Goal: Complete application form

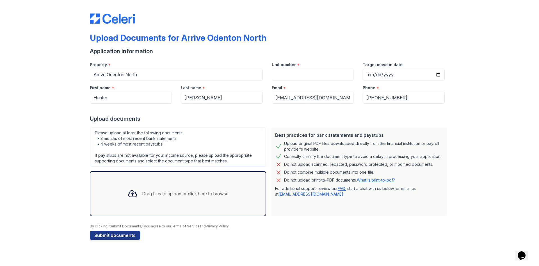
click at [179, 201] on div "Drag files to upload or click here to browse" at bounding box center [178, 193] width 110 height 19
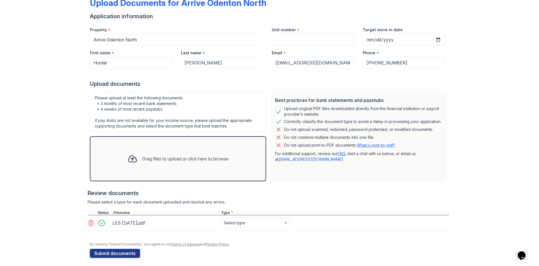
scroll to position [36, 0]
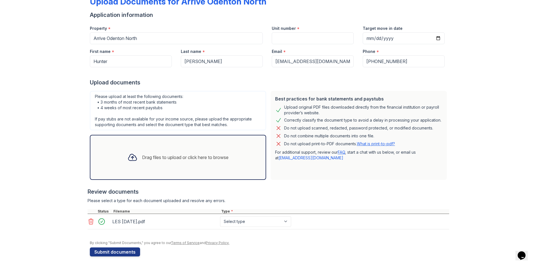
click at [157, 163] on div "Drag files to upload or click here to browse" at bounding box center [178, 157] width 110 height 19
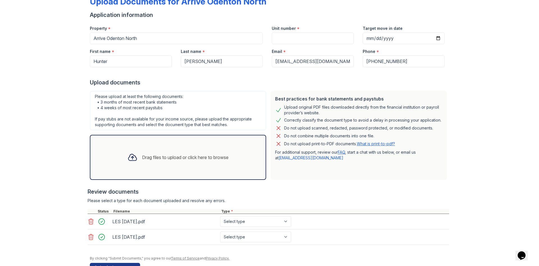
click at [155, 162] on div "Drag files to upload or click here to browse" at bounding box center [178, 157] width 110 height 19
click at [141, 144] on div "Drag files to upload or click here to browse" at bounding box center [178, 157] width 176 height 45
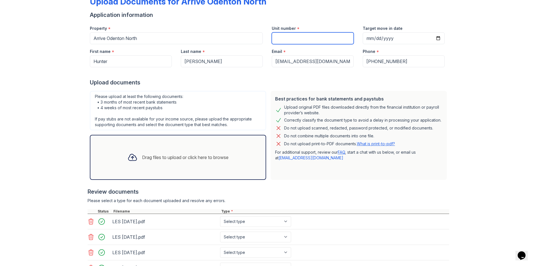
click at [274, 38] on input "Unit number" at bounding box center [313, 38] width 82 height 12
type input "101"
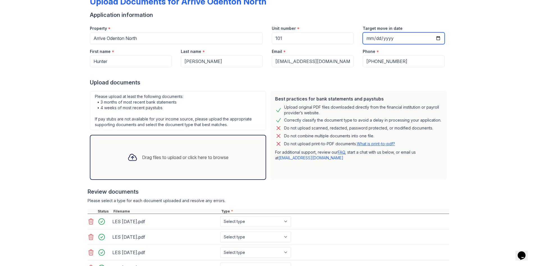
click at [391, 35] on input "Target move in date" at bounding box center [404, 38] width 82 height 12
click at [368, 38] on input "Target move in date" at bounding box center [404, 38] width 82 height 12
type input "[DATE]"
click at [39, 64] on div "Upload Documents for Arrive Odenton North Application information Property * Ar…" at bounding box center [269, 139] width 521 height 350
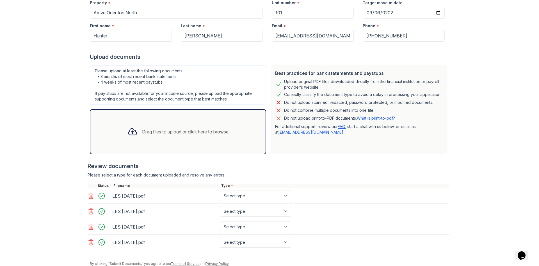
scroll to position [84, 0]
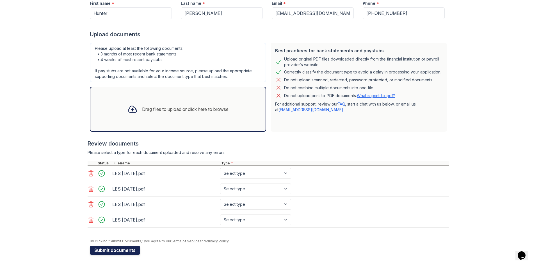
click at [105, 250] on button "Submit documents" at bounding box center [115, 249] width 50 height 9
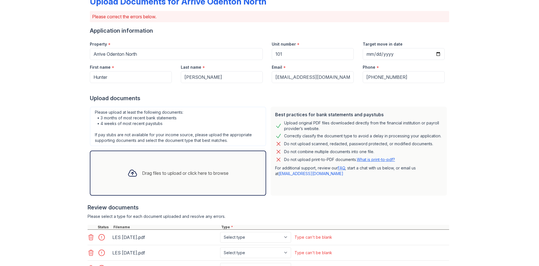
scroll to position [112, 0]
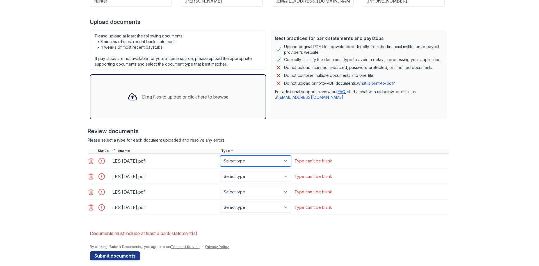
click at [278, 162] on select "Select type Paystub Bank Statement Offer Letter Tax Documents Benefit Award Let…" at bounding box center [255, 160] width 71 height 11
select select "paystub"
click at [220, 155] on select "Select type Paystub Bank Statement Offer Letter Tax Documents Benefit Award Let…" at bounding box center [255, 160] width 71 height 11
drag, startPoint x: 247, startPoint y: 172, endPoint x: 247, endPoint y: 177, distance: 4.5
click at [247, 172] on select "Select type Paystub Bank Statement Offer Letter Tax Documents Benefit Award Let…" at bounding box center [255, 176] width 71 height 11
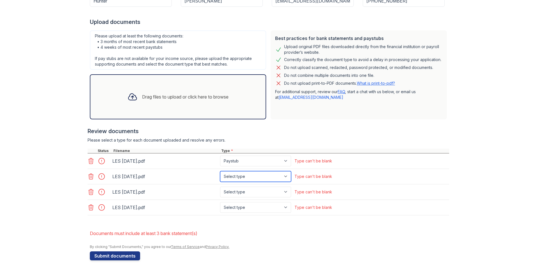
select select "paystub"
click at [220, 171] on select "Select type Paystub Bank Statement Offer Letter Tax Documents Benefit Award Let…" at bounding box center [255, 176] width 71 height 11
click at [241, 194] on select "Select type Paystub Bank Statement Offer Letter Tax Documents Benefit Award Let…" at bounding box center [255, 191] width 71 height 11
select select "paystub"
click at [220, 186] on select "Select type Paystub Bank Statement Offer Letter Tax Documents Benefit Award Let…" at bounding box center [255, 191] width 71 height 11
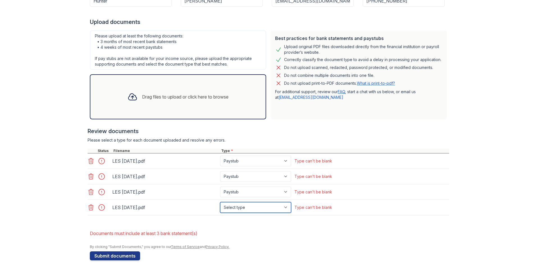
drag, startPoint x: 243, startPoint y: 208, endPoint x: 244, endPoint y: 211, distance: 2.9
click at [243, 208] on select "Select type Paystub Bank Statement Offer Letter Tax Documents Benefit Award Let…" at bounding box center [255, 207] width 71 height 11
select select "paystub"
click at [220, 202] on select "Select type Paystub Bank Statement Offer Letter Tax Documents Benefit Award Let…" at bounding box center [255, 207] width 71 height 11
click at [61, 157] on div "Upload Documents for Arrive Odenton North Please correct the errors below. Appl…" at bounding box center [269, 80] width 521 height 384
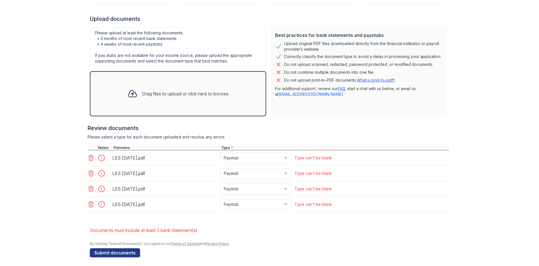
scroll to position [118, 0]
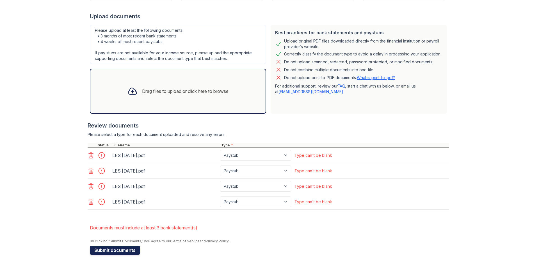
click at [108, 251] on button "Submit documents" at bounding box center [115, 249] width 50 height 9
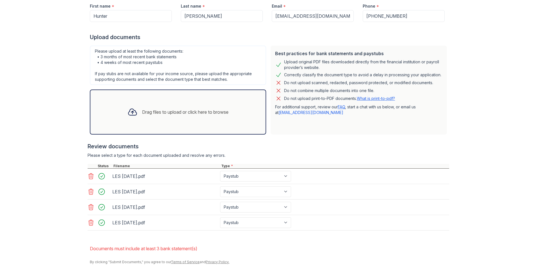
scroll to position [112, 0]
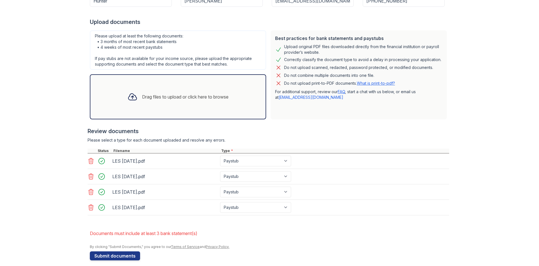
click at [153, 105] on div "Drag files to upload or click here to browse" at bounding box center [178, 96] width 110 height 19
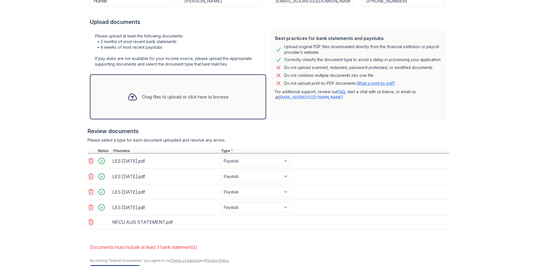
click at [148, 101] on div "Drag files to upload or click here to browse" at bounding box center [178, 96] width 110 height 19
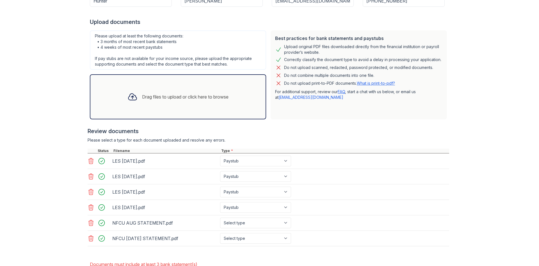
click at [171, 93] on div "Drag files to upload or click here to browse" at bounding box center [185, 96] width 87 height 7
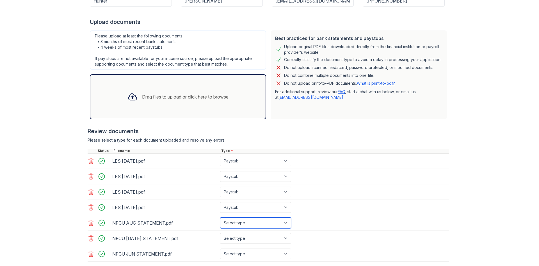
click at [284, 223] on select "Select type Paystub Bank Statement Offer Letter Tax Documents Benefit Award Let…" at bounding box center [255, 222] width 71 height 11
select select "bank_statement"
click at [220, 217] on select "Select type Paystub Bank Statement Offer Letter Tax Documents Benefit Award Let…" at bounding box center [255, 222] width 71 height 11
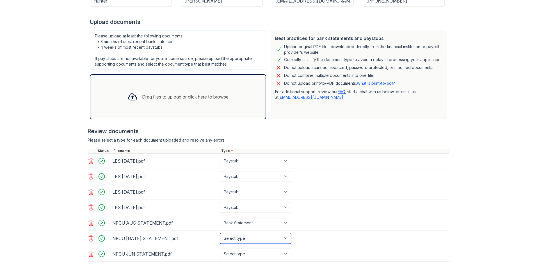
click at [271, 240] on select "Select type Paystub Bank Statement Offer Letter Tax Documents Benefit Award Let…" at bounding box center [255, 238] width 71 height 11
select select "bank_statement"
click at [220, 233] on select "Select type Paystub Bank Statement Offer Letter Tax Documents Benefit Award Let…" at bounding box center [255, 238] width 71 height 11
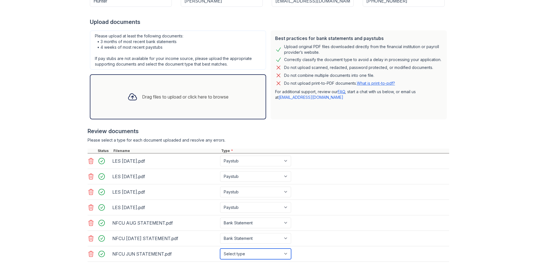
click at [268, 252] on select "Select type Paystub Bank Statement Offer Letter Tax Documents Benefit Award Let…" at bounding box center [255, 253] width 71 height 11
select select "bank_statement"
click at [220, 248] on select "Select type Paystub Bank Statement Offer Letter Tax Documents Benefit Award Let…" at bounding box center [255, 253] width 71 height 11
drag, startPoint x: 14, startPoint y: 151, endPoint x: 53, endPoint y: 165, distance: 40.9
click at [16, 151] on div "Upload Documents for Arrive Odenton North Please correct the errors below. Appl…" at bounding box center [269, 103] width 521 height 430
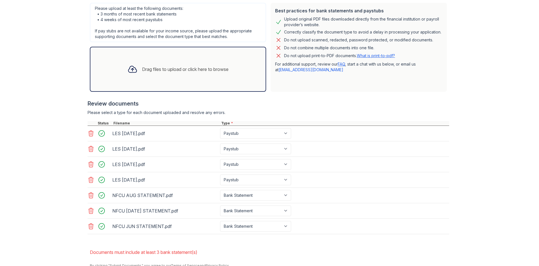
scroll to position [164, 0]
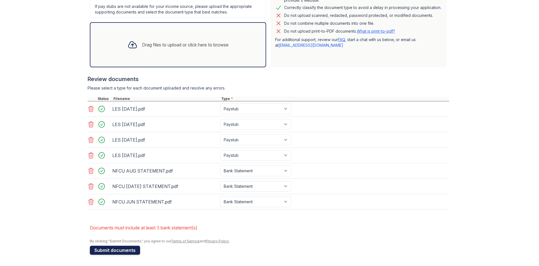
click at [121, 248] on button "Submit documents" at bounding box center [115, 249] width 50 height 9
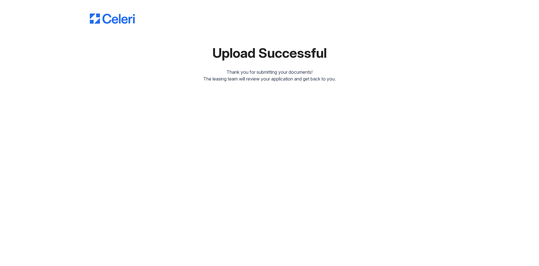
click at [151, 101] on div "Upload Successful Thank you for submitting your documents! The leasing team wil…" at bounding box center [269, 133] width 539 height 266
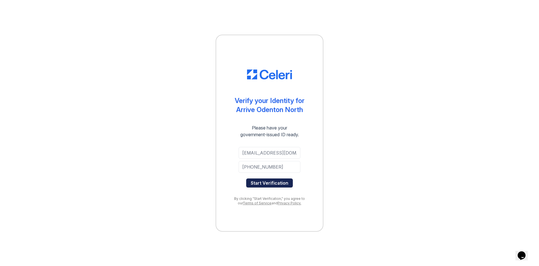
click at [281, 183] on button "Start Verification" at bounding box center [269, 182] width 47 height 9
